Goal: Check status: Check status

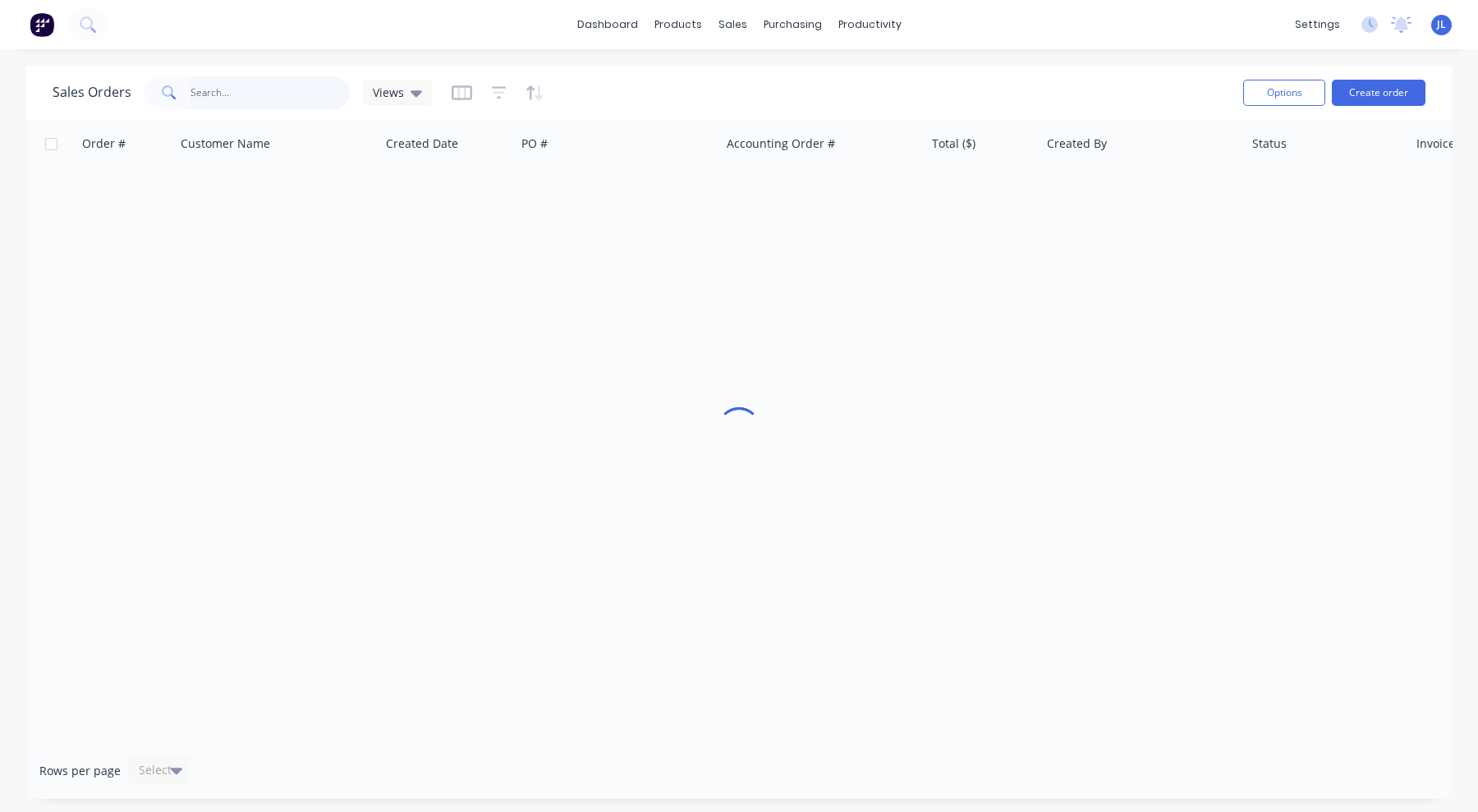
click at [252, 88] on input "text" at bounding box center [270, 92] width 160 height 33
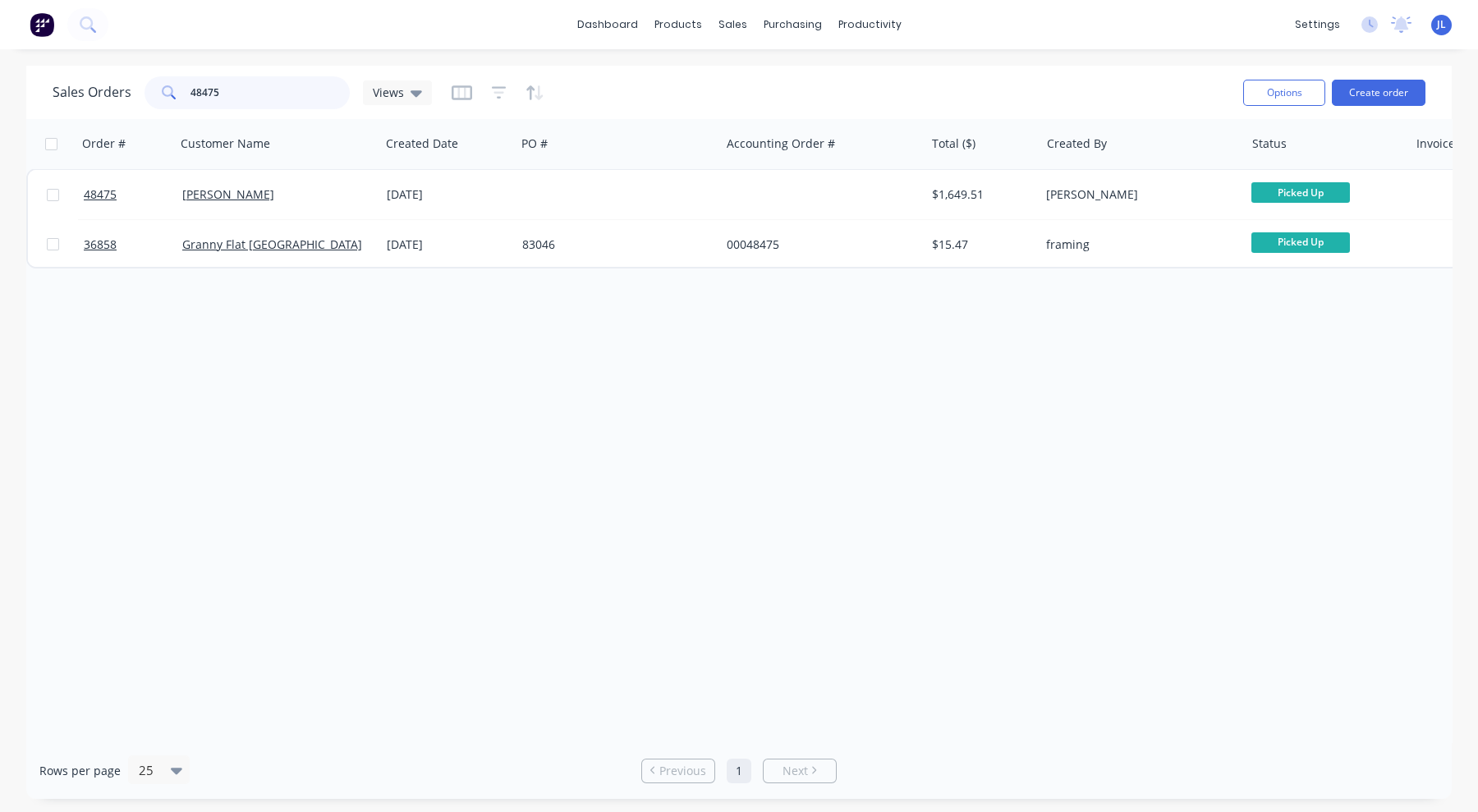
drag, startPoint x: 256, startPoint y: 92, endPoint x: 124, endPoint y: 92, distance: 132.0
click at [124, 92] on div "Sales Orders 48475 Views" at bounding box center [242, 92] width 379 height 33
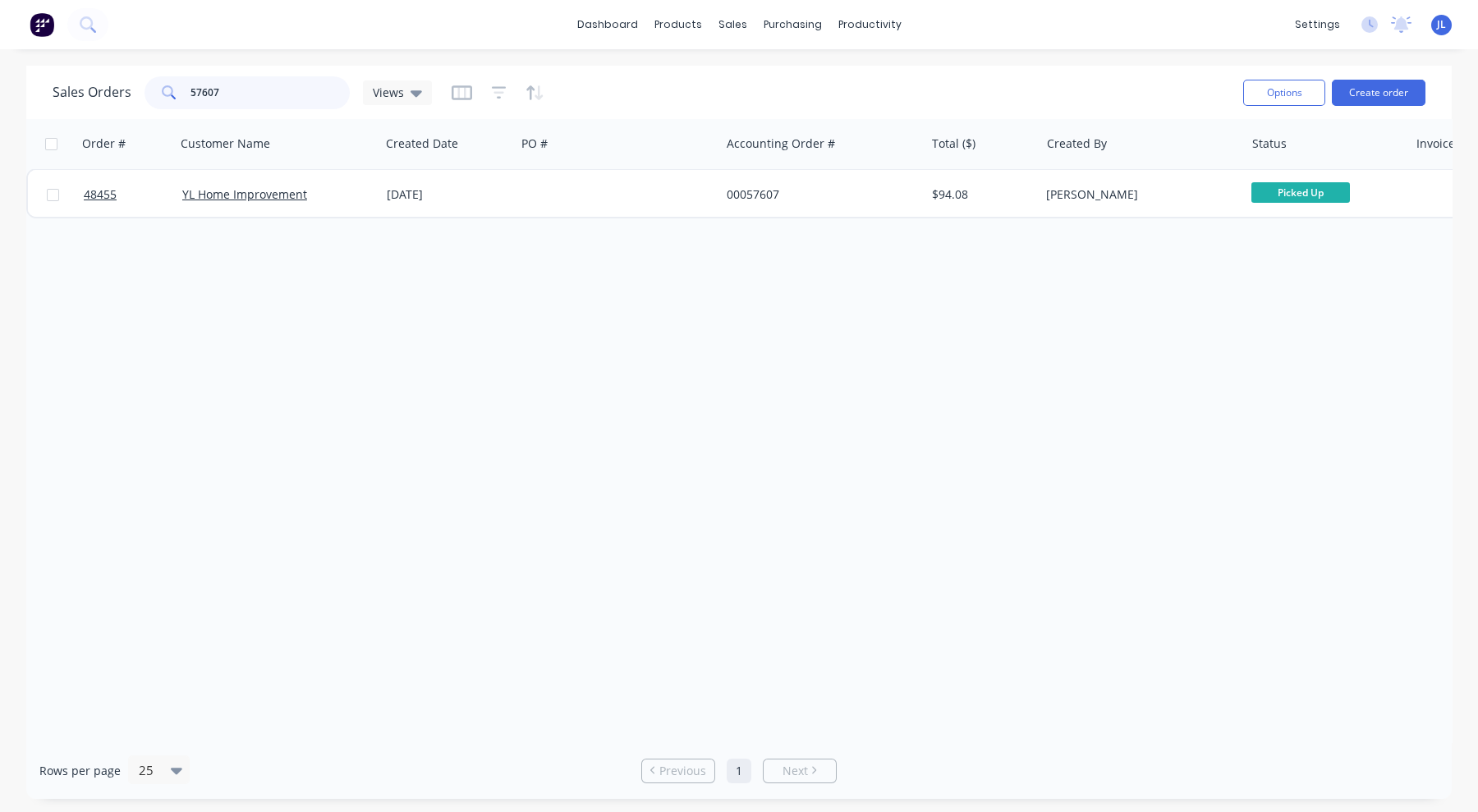
click at [259, 95] on input "57607" at bounding box center [270, 92] width 160 height 33
click at [257, 94] on input "57607" at bounding box center [270, 92] width 160 height 33
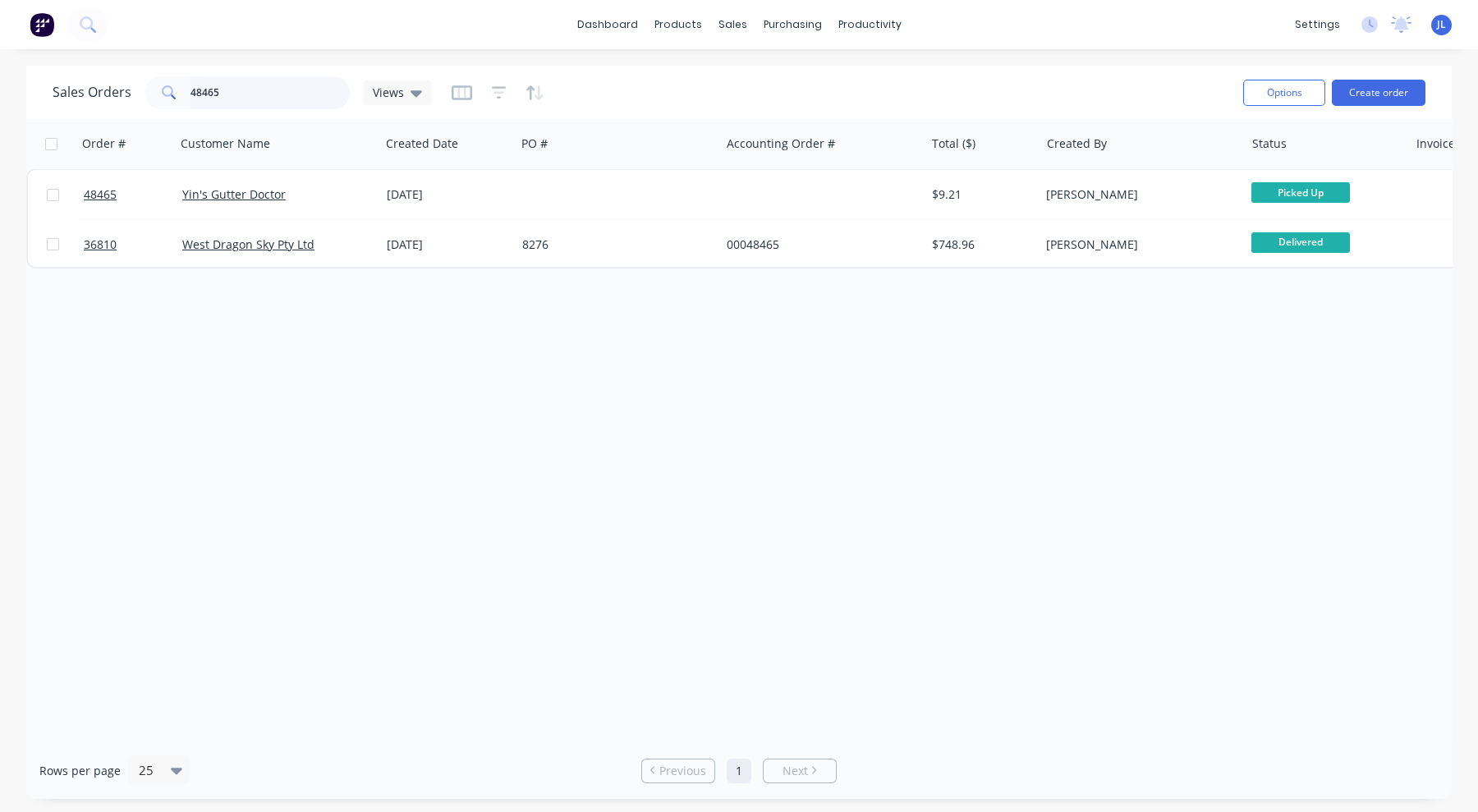
click at [310, 89] on input "48465" at bounding box center [270, 92] width 160 height 33
click at [292, 87] on input "48463" at bounding box center [270, 92] width 160 height 33
type input "48248"
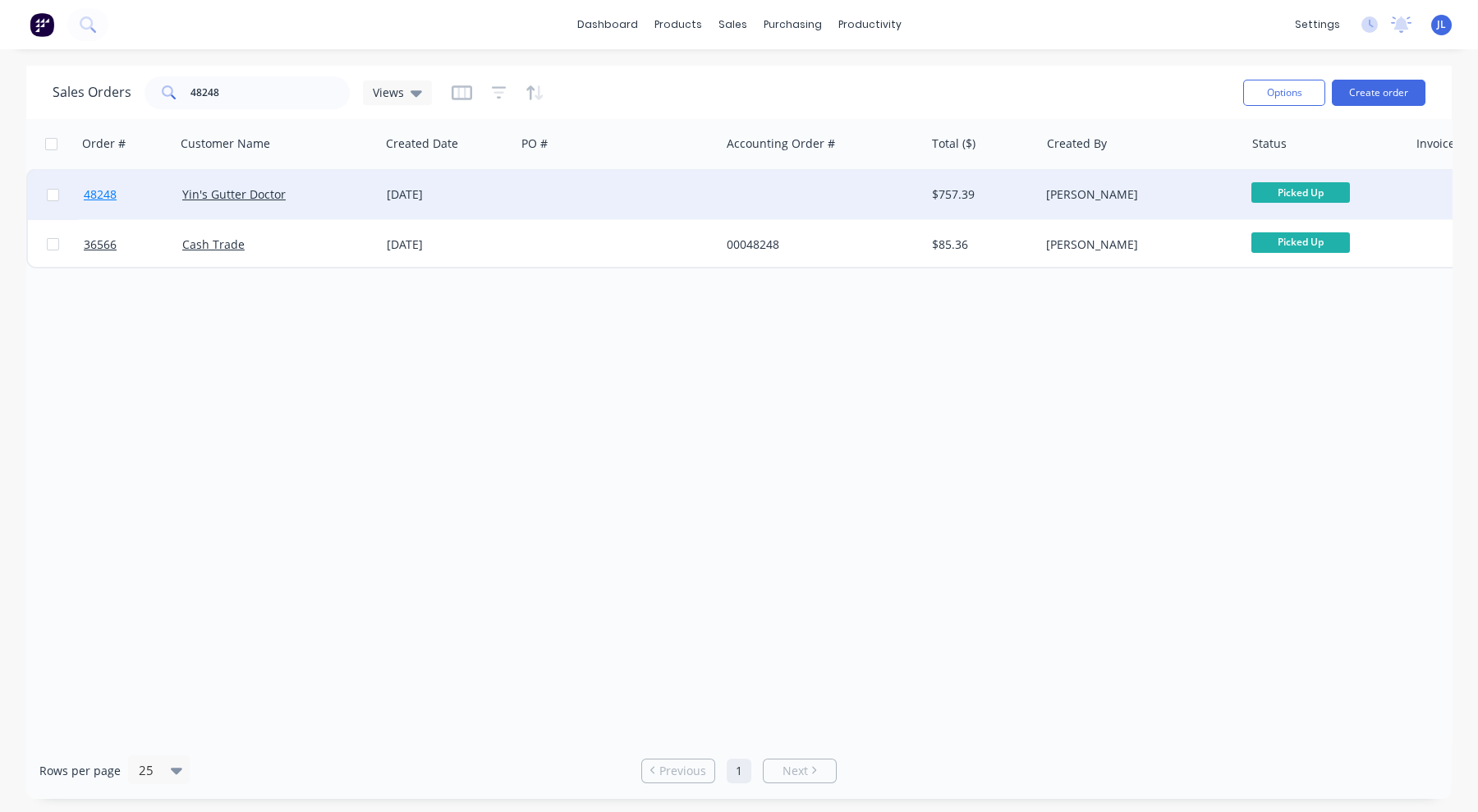
click at [112, 189] on span "48248" at bounding box center [99, 195] width 33 height 17
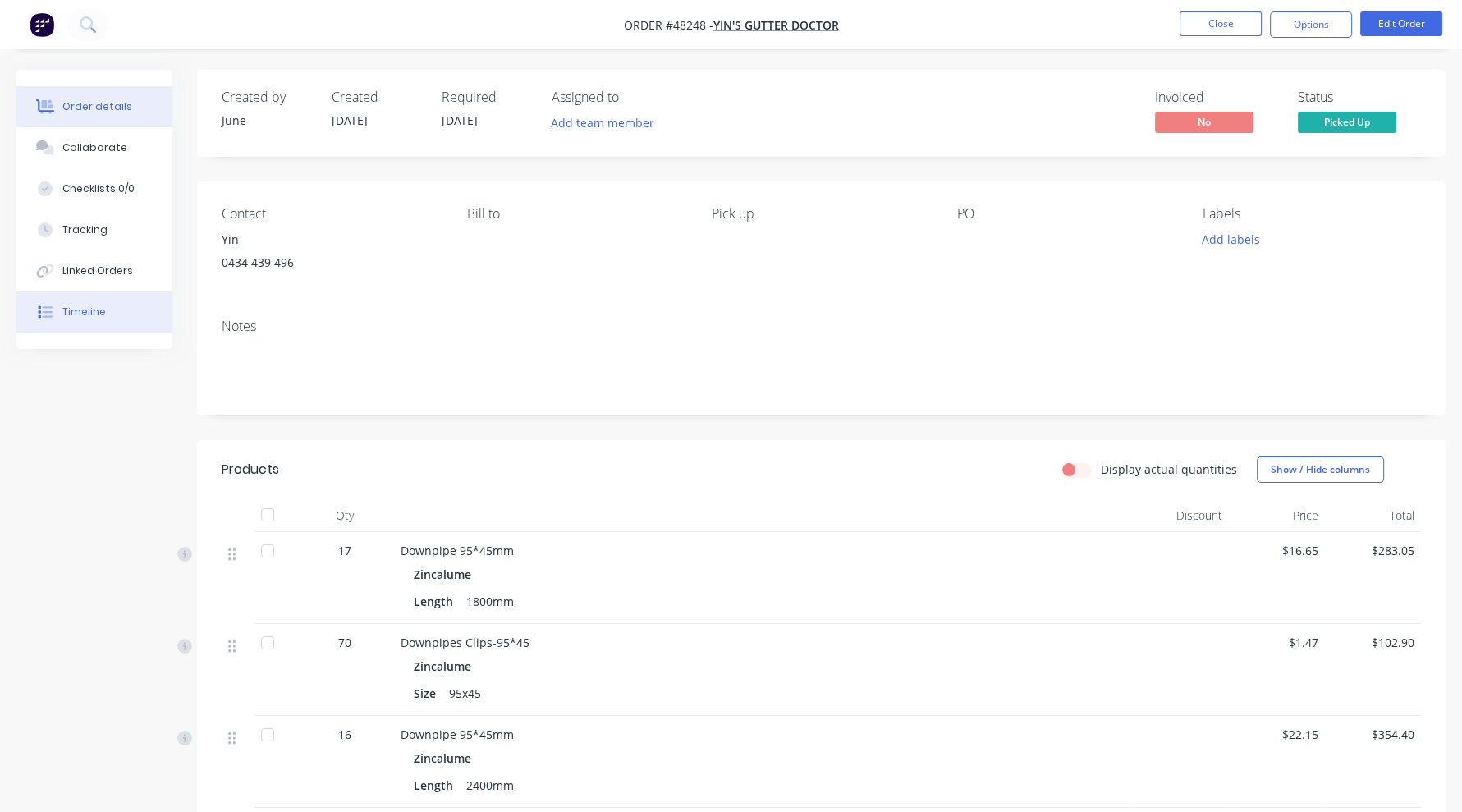
click at [70, 305] on div "Timeline" at bounding box center [84, 312] width 43 height 15
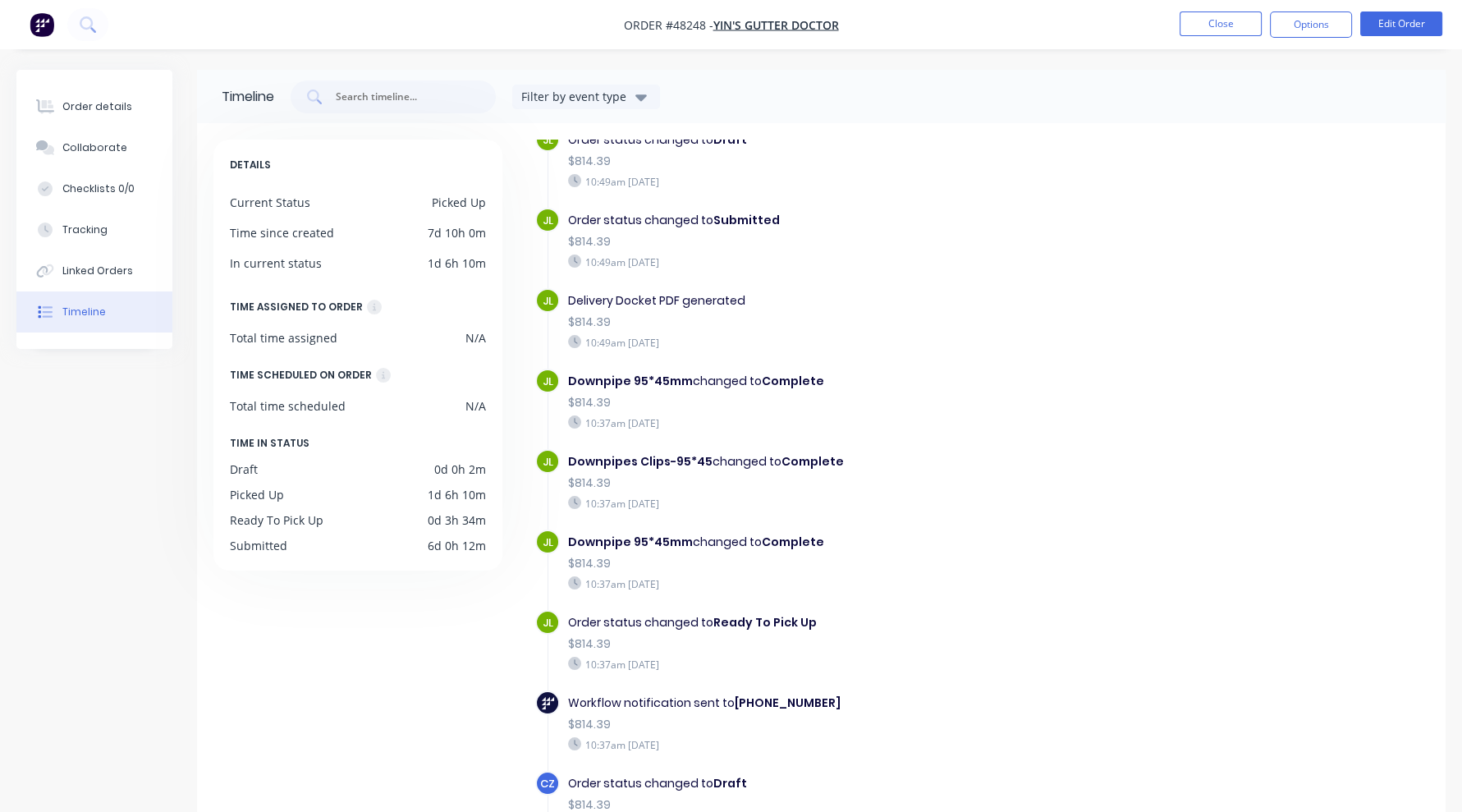
scroll to position [390, 0]
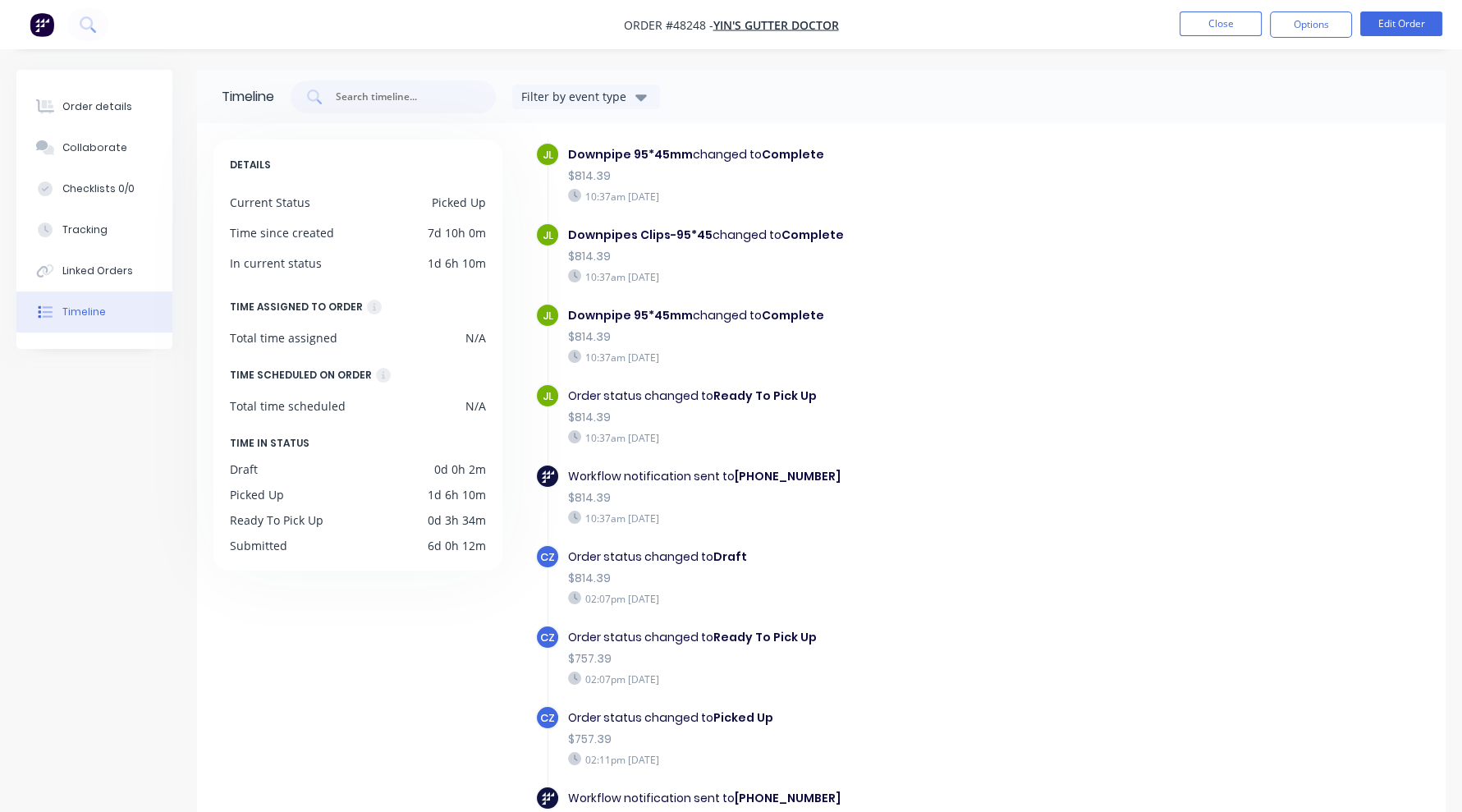
drag, startPoint x: 123, startPoint y: 742, endPoint x: 181, endPoint y: 669, distance: 93.2
click at [122, 772] on div "Timeline Filter by event type DETAILS Current Status Picked Up Time since creat…" at bounding box center [731, 502] width 1429 height 865
